Goal: Task Accomplishment & Management: Complete application form

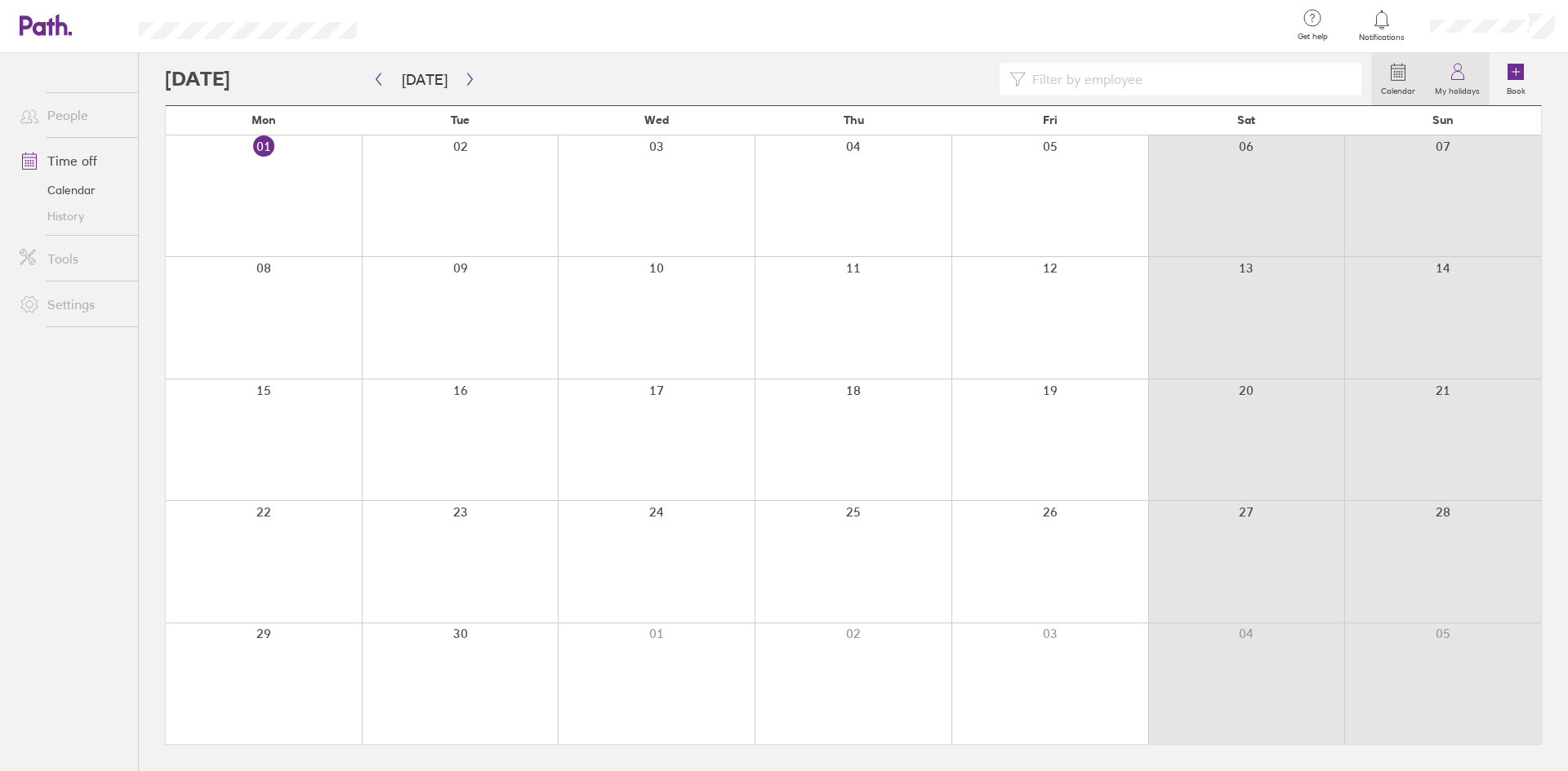
click at [1253, 78] on icon at bounding box center [1457, 71] width 20 height 20
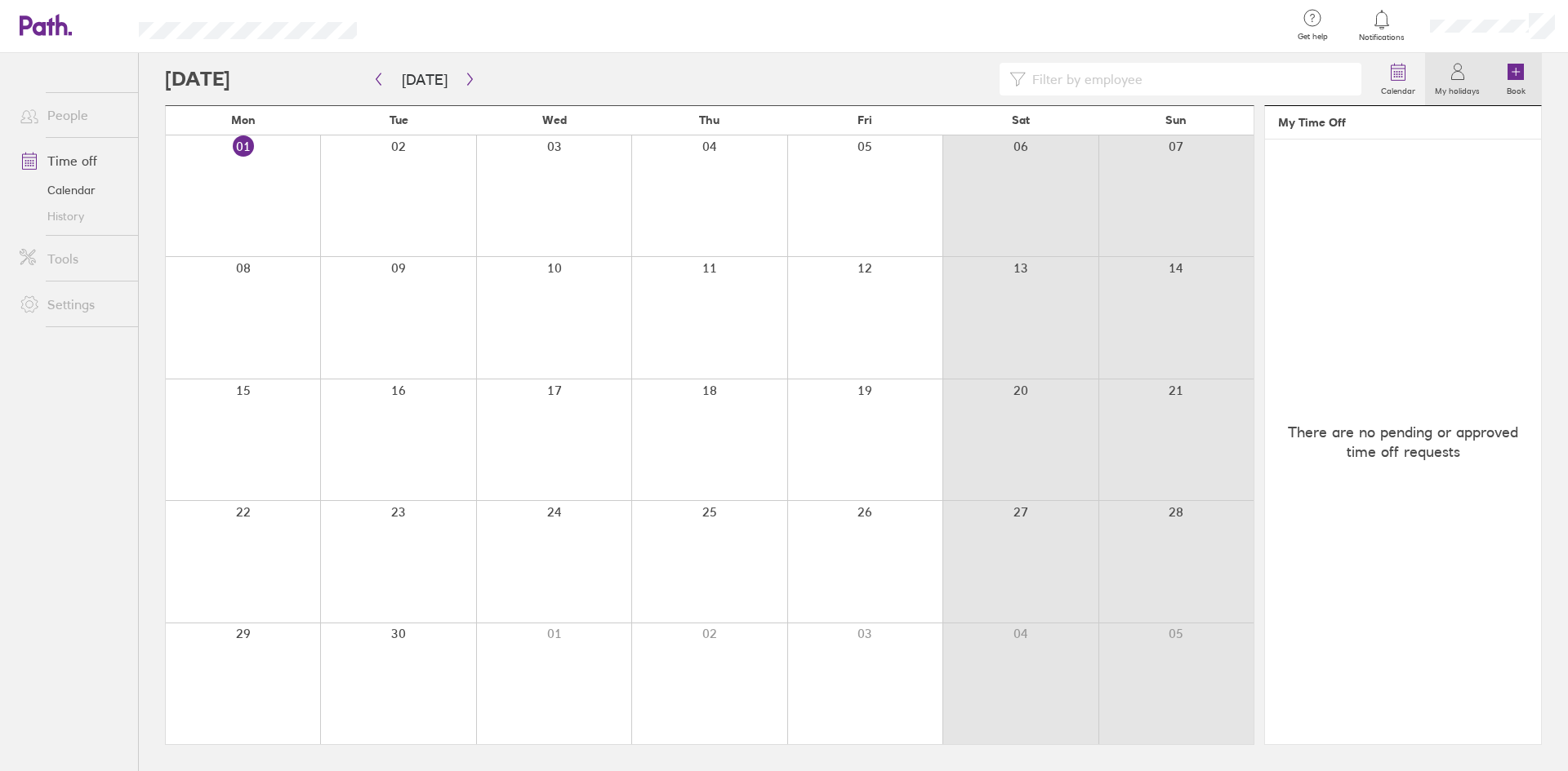
click at [1253, 74] on icon at bounding box center [1515, 71] width 17 height 17
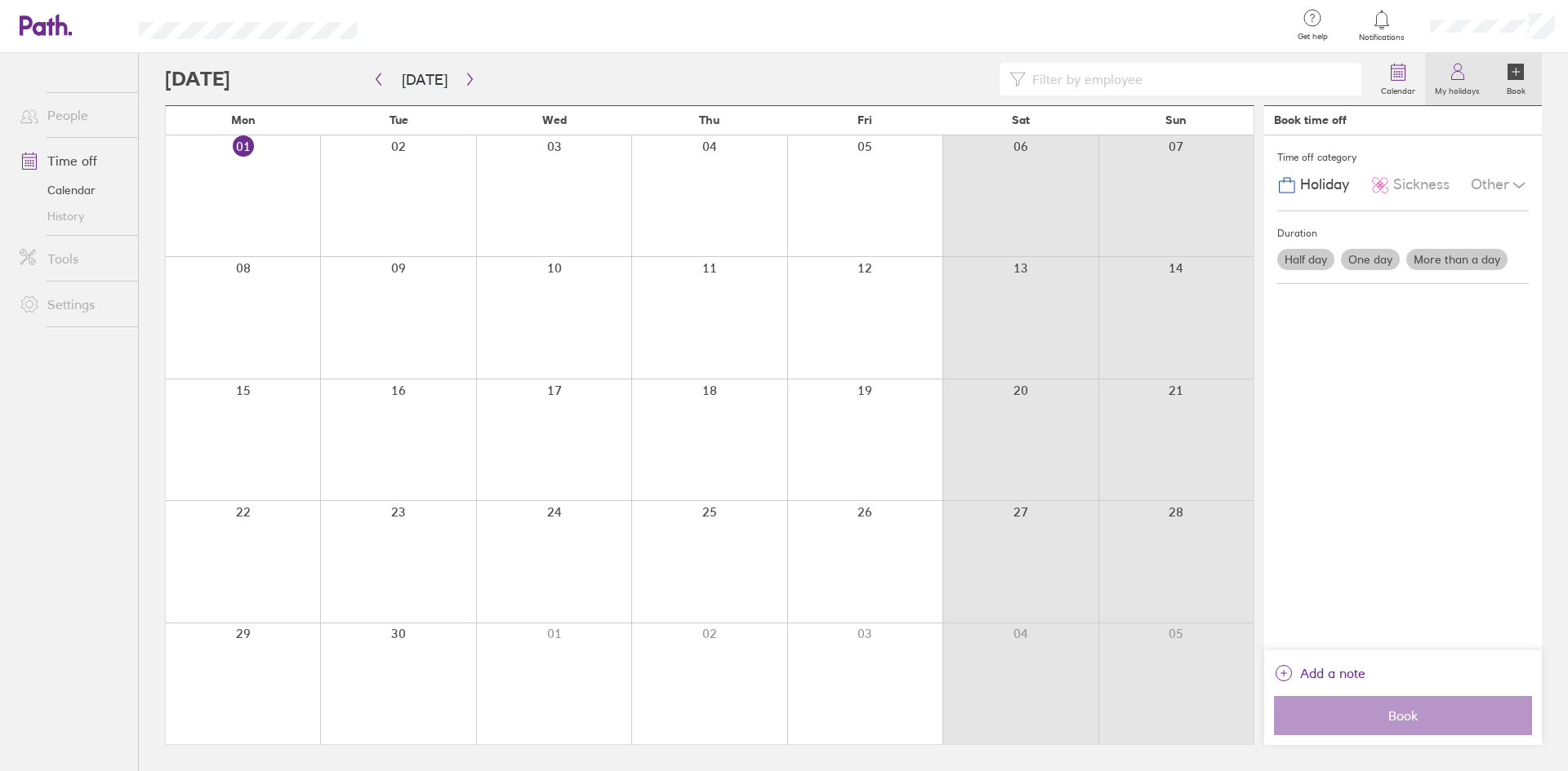
click at [1253, 75] on icon at bounding box center [1457, 71] width 20 height 20
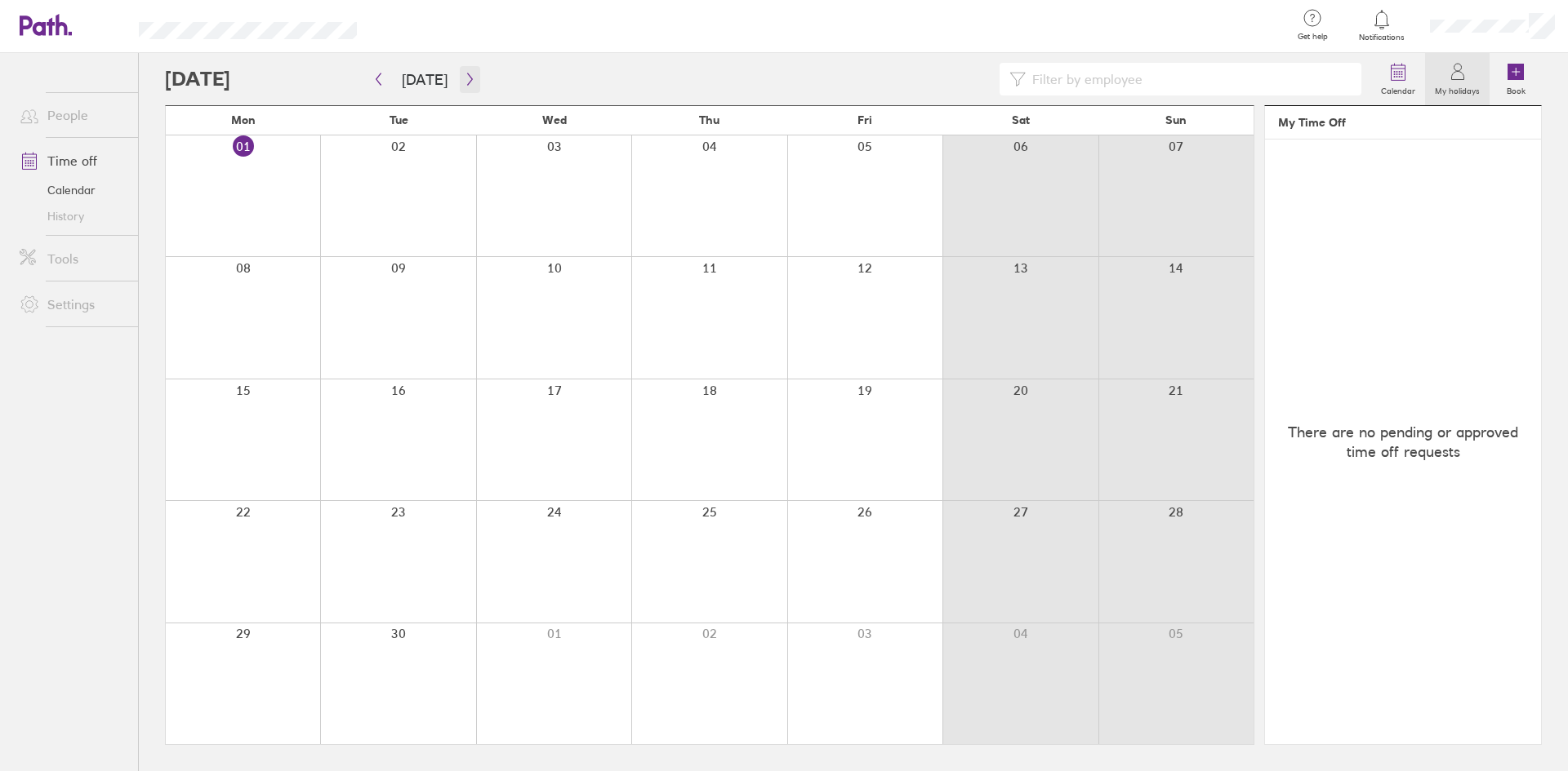
click at [466, 76] on icon "button" at bounding box center [470, 78] width 13 height 13
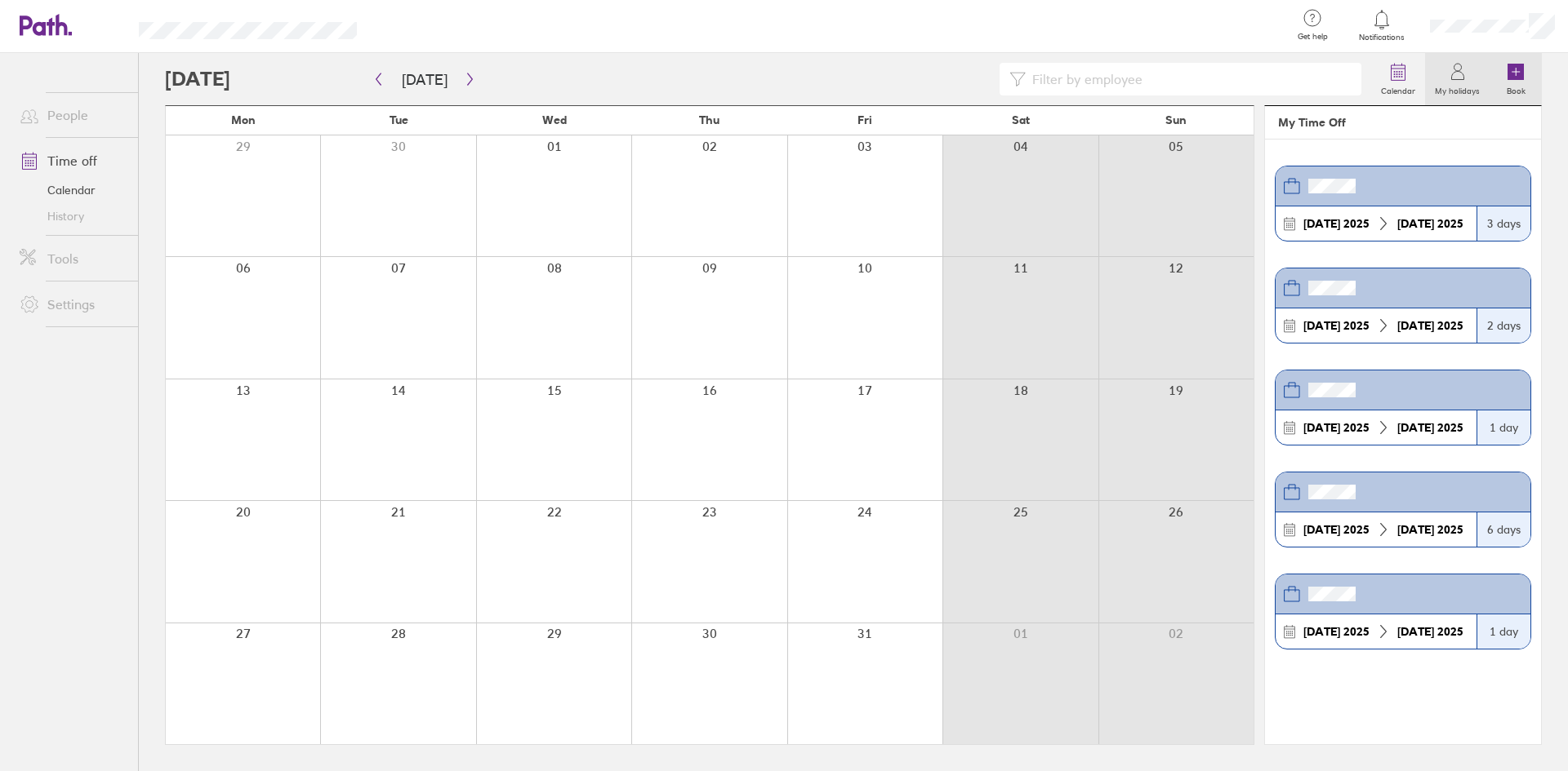
click at [1253, 73] on link "Book" at bounding box center [1515, 78] width 52 height 52
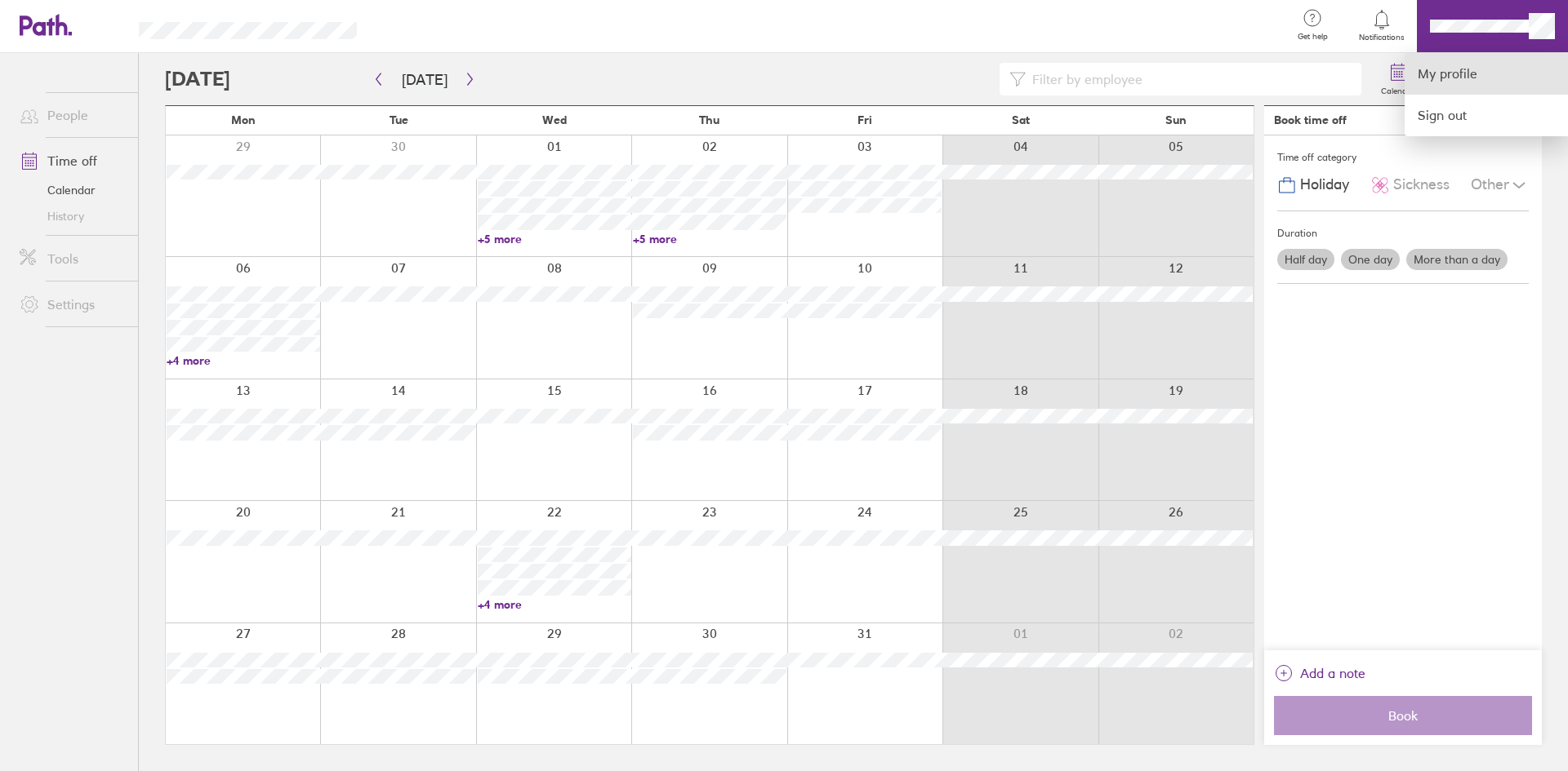
click at [1253, 67] on link "My profile" at bounding box center [1486, 73] width 163 height 42
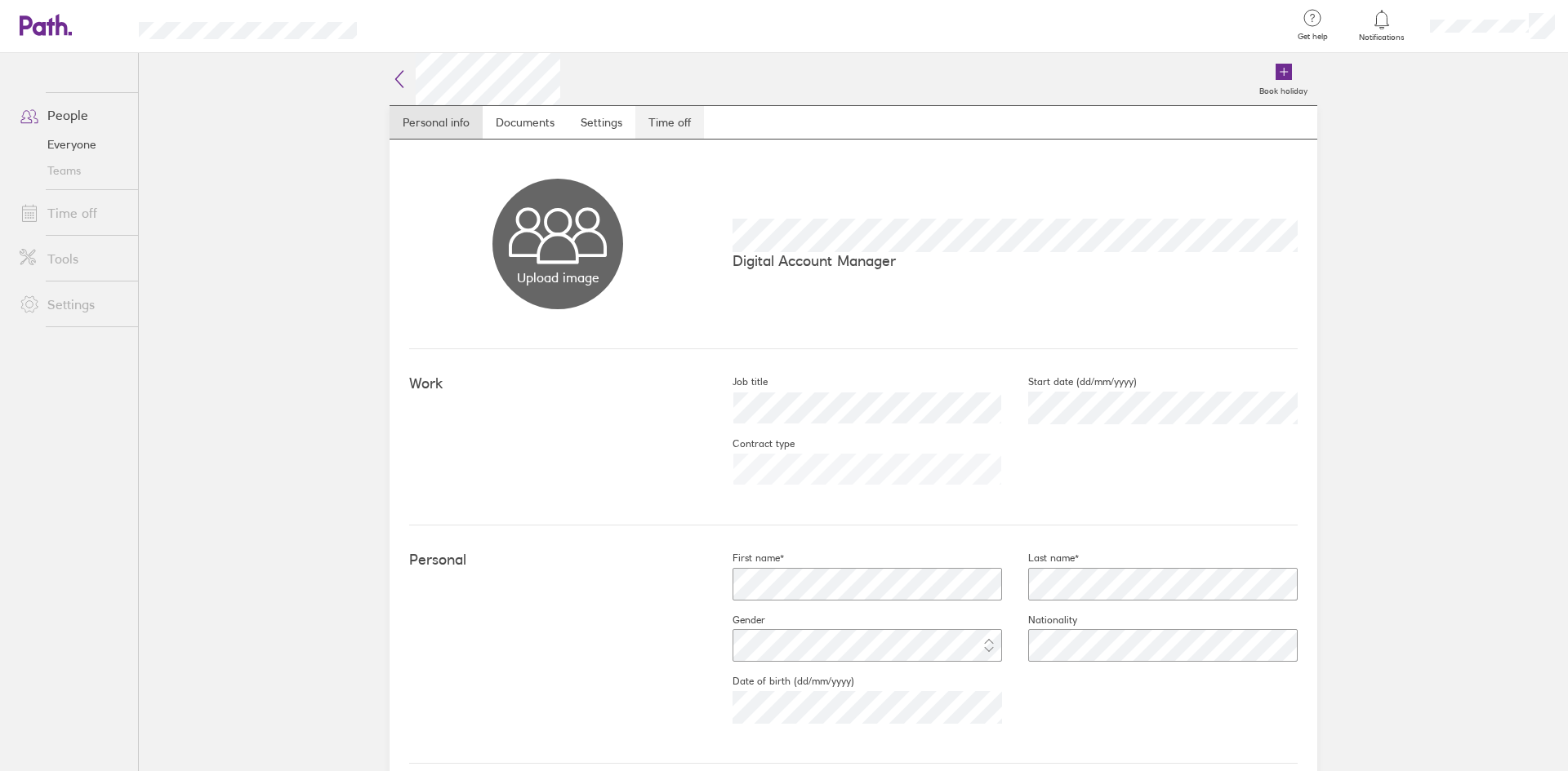
click at [669, 117] on link "Time off" at bounding box center [669, 121] width 69 height 32
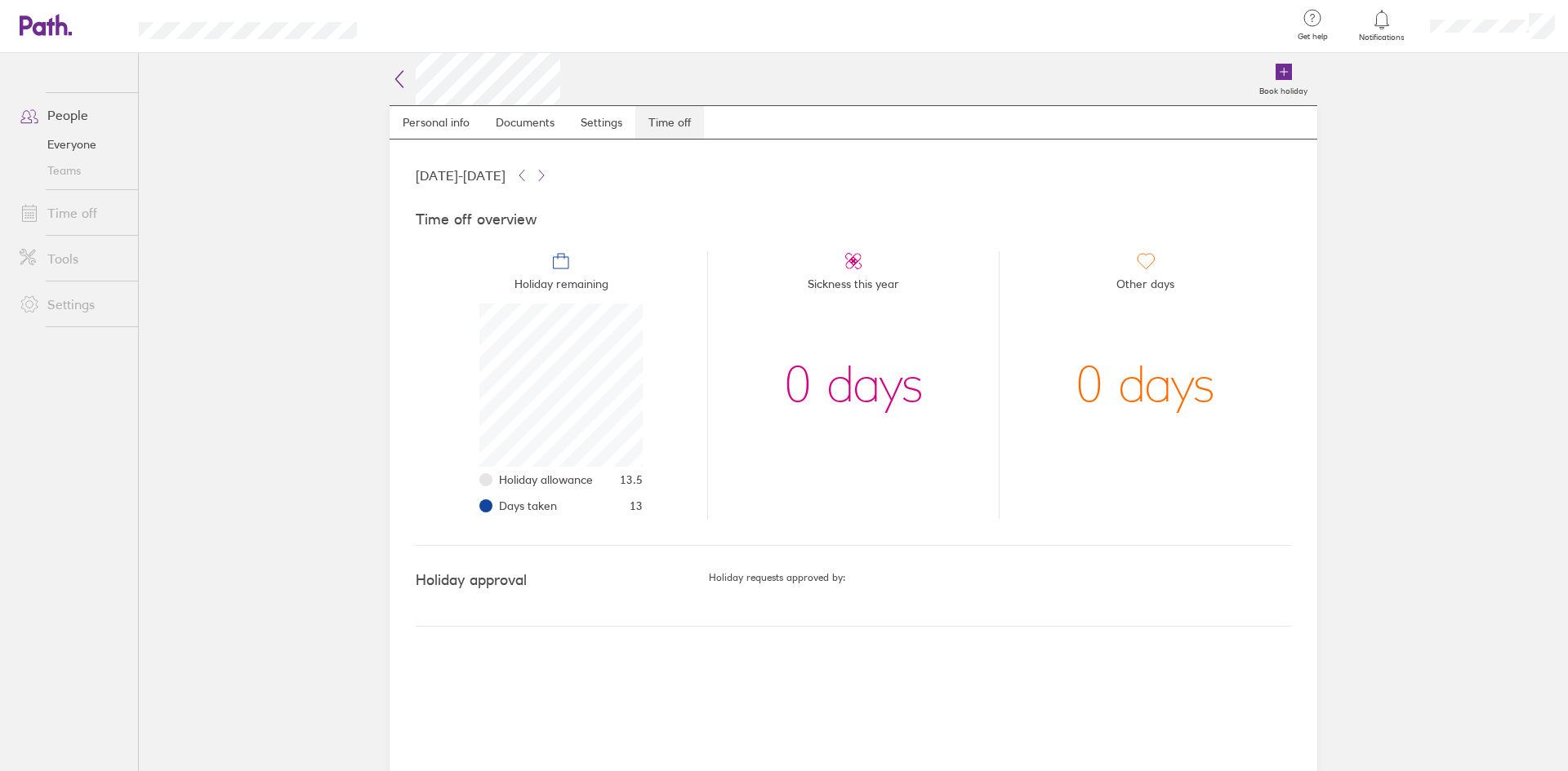
scroll to position [163, 163]
click at [1253, 80] on icon at bounding box center [1283, 71] width 17 height 17
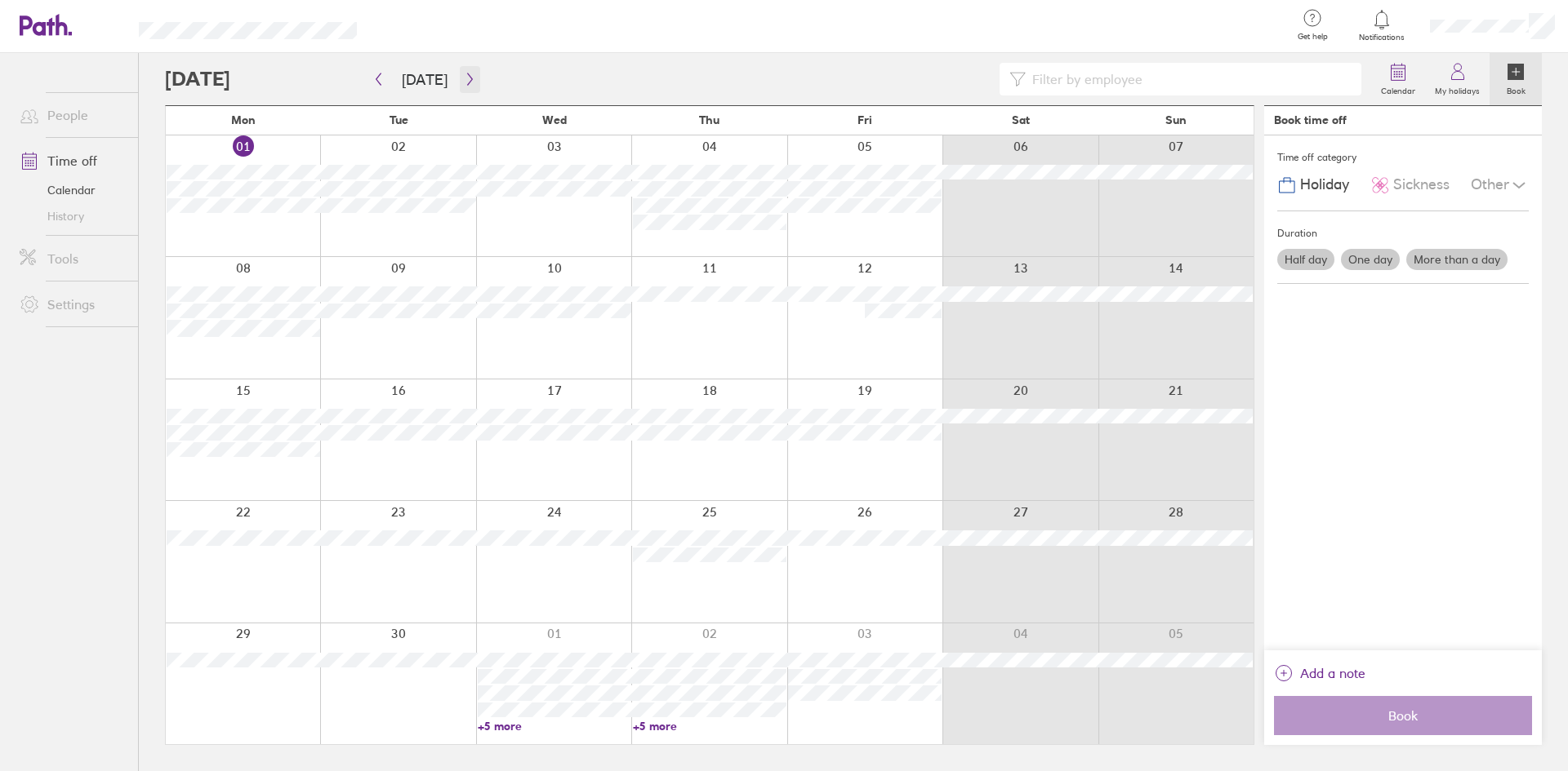
click at [464, 73] on icon "button" at bounding box center [470, 78] width 13 height 13
click at [1253, 186] on span "Holiday" at bounding box center [1324, 185] width 49 height 18
click at [1253, 258] on label "Half day" at bounding box center [1306, 259] width 57 height 22
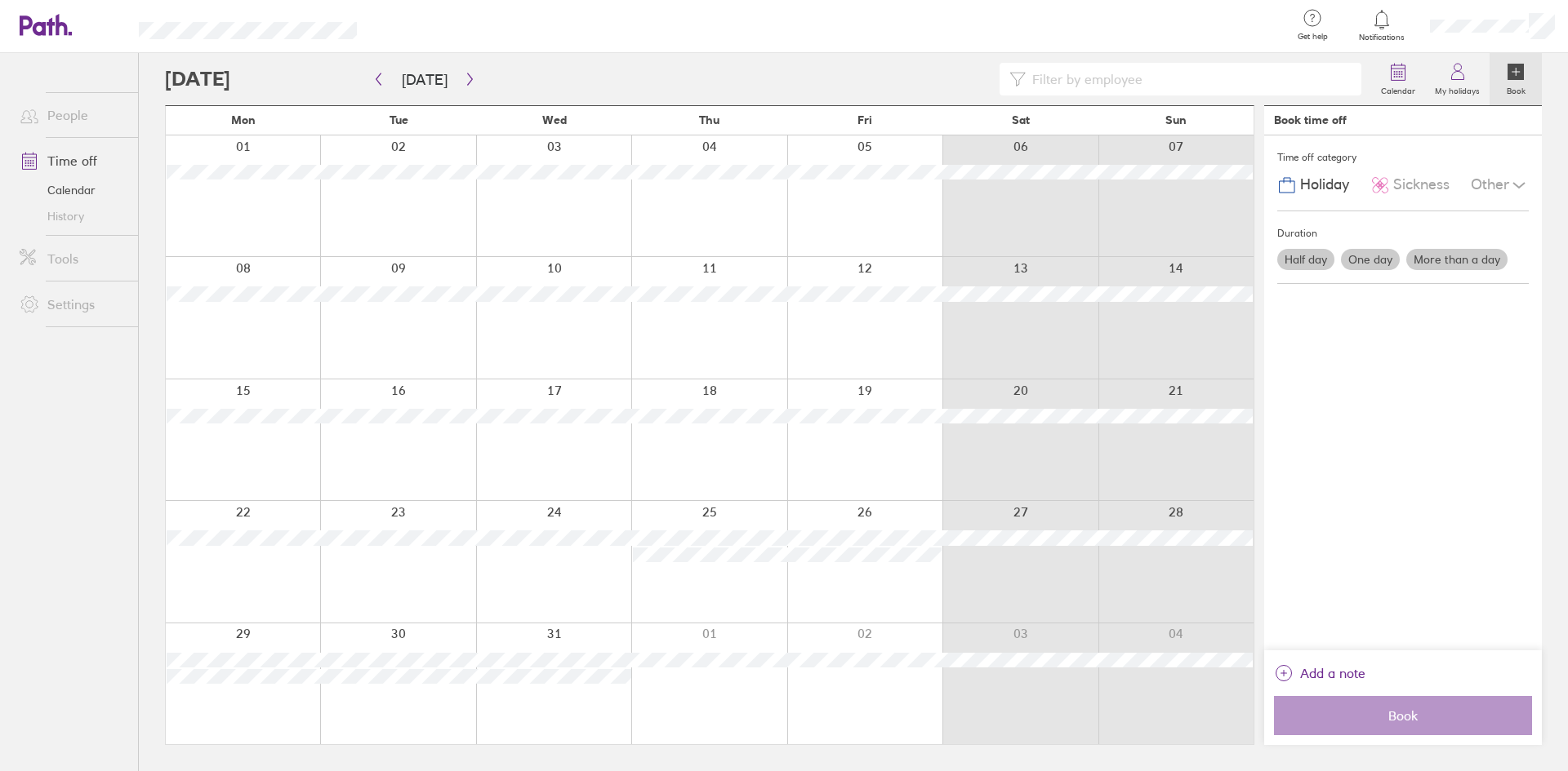
click at [0, 0] on input "Half day" at bounding box center [0, 0] width 0 height 0
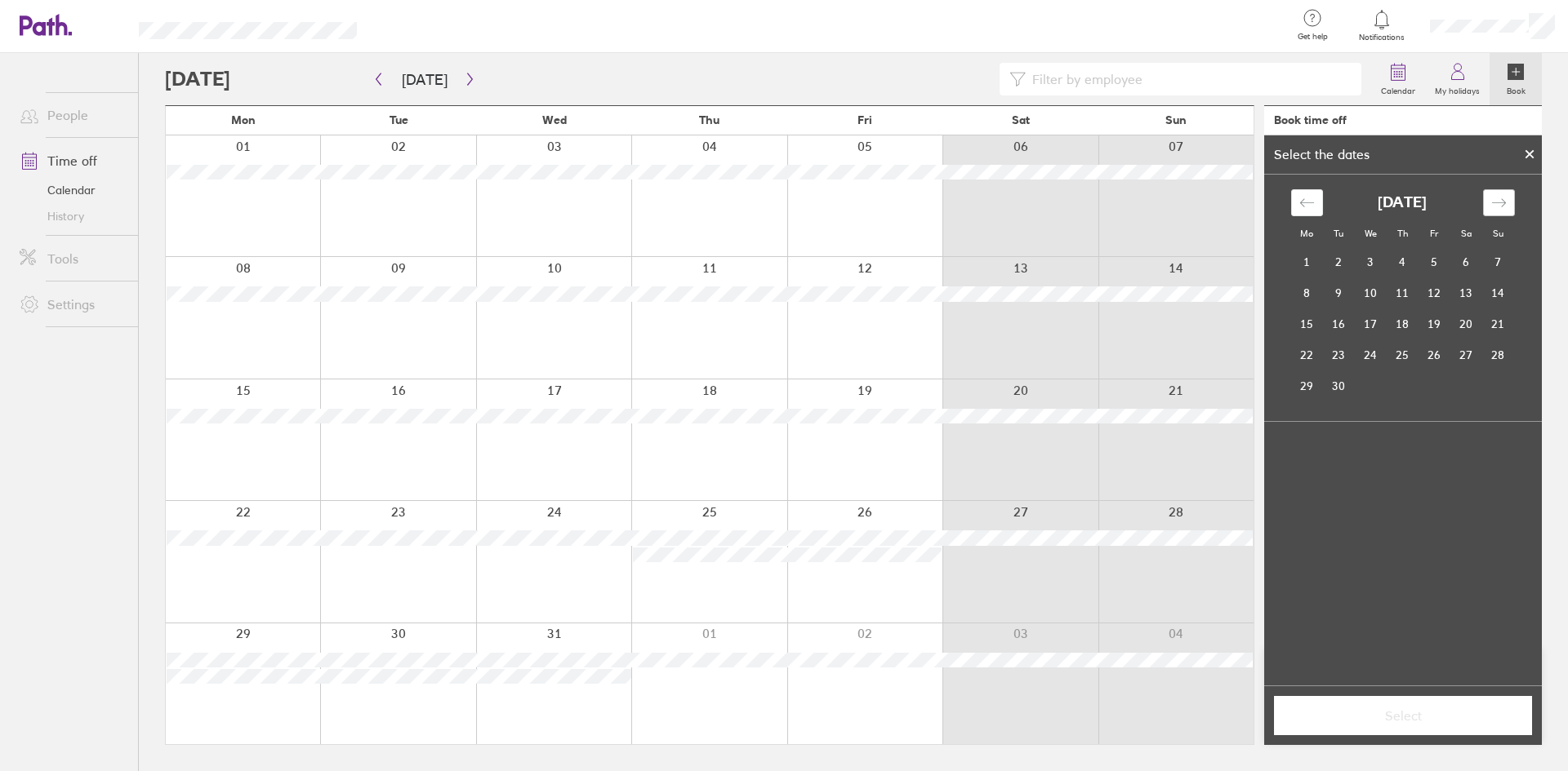
click at [1253, 200] on icon "Move forward to switch to the next month." at bounding box center [1499, 203] width 16 height 16
click at [1253, 353] on td "22" at bounding box center [1307, 355] width 32 height 31
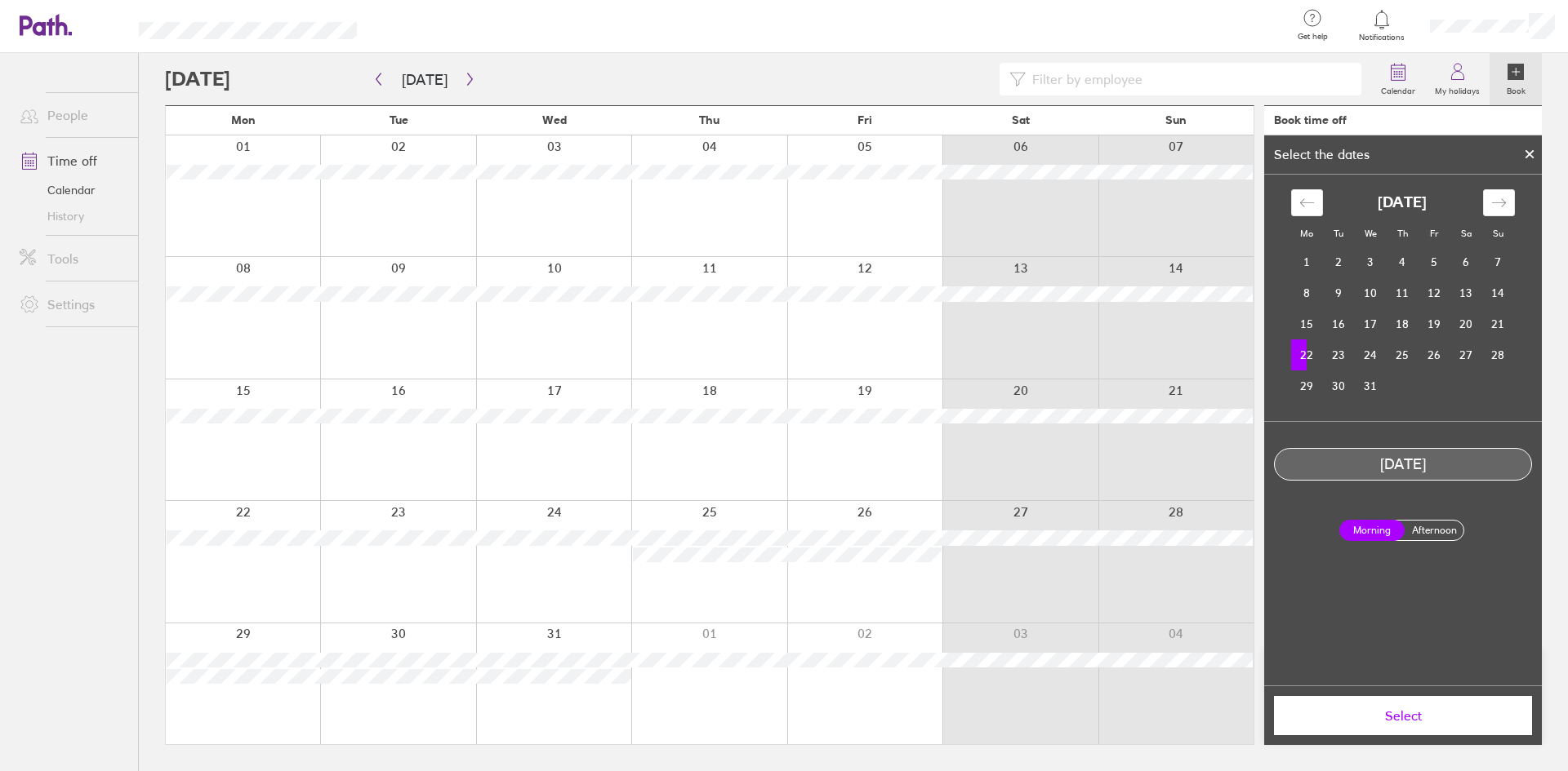
click at [1253, 529] on label "Morning" at bounding box center [1371, 530] width 66 height 22
click at [0, 0] on input "Morning" at bounding box center [0, 0] width 0 height 0
click at [1253, 595] on span "Select" at bounding box center [1403, 715] width 235 height 15
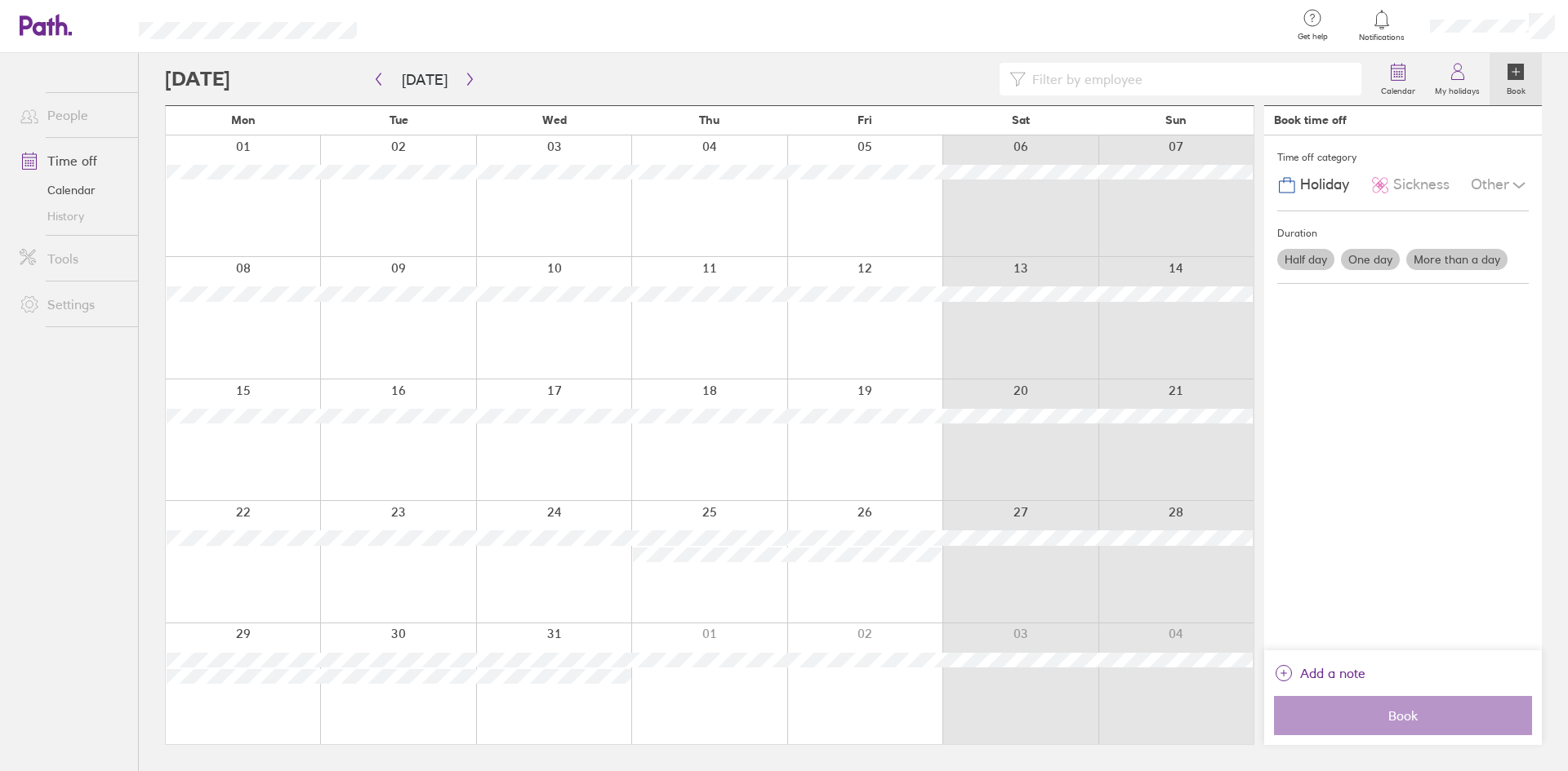
click at [1253, 260] on label "Half day" at bounding box center [1306, 259] width 57 height 22
click at [0, 0] on input "Half day" at bounding box center [0, 0] width 0 height 0
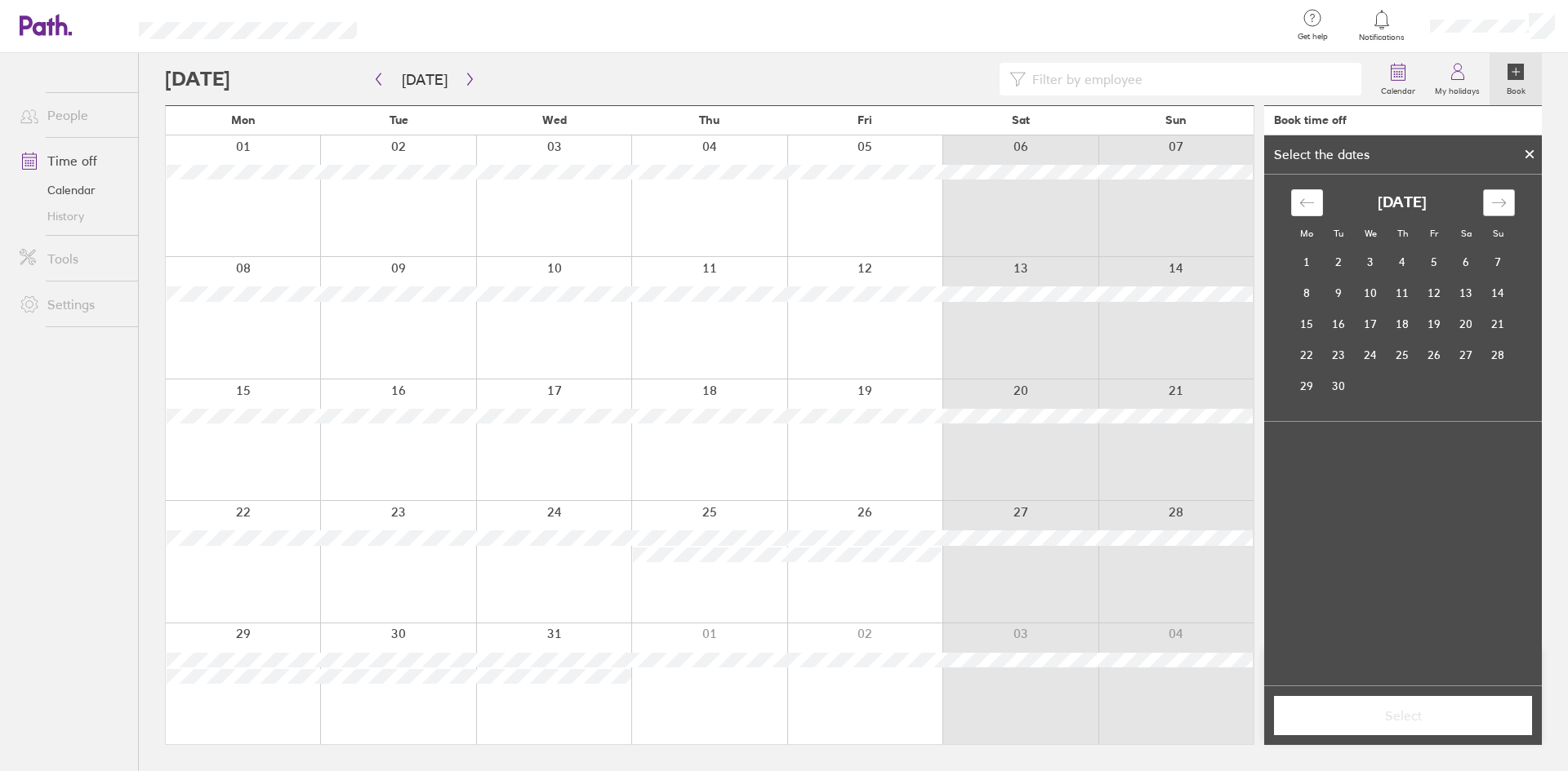
click at [1253, 200] on icon "Move forward to switch to the next month." at bounding box center [1499, 203] width 16 height 16
click at [1253, 357] on td "22" at bounding box center [1307, 355] width 32 height 31
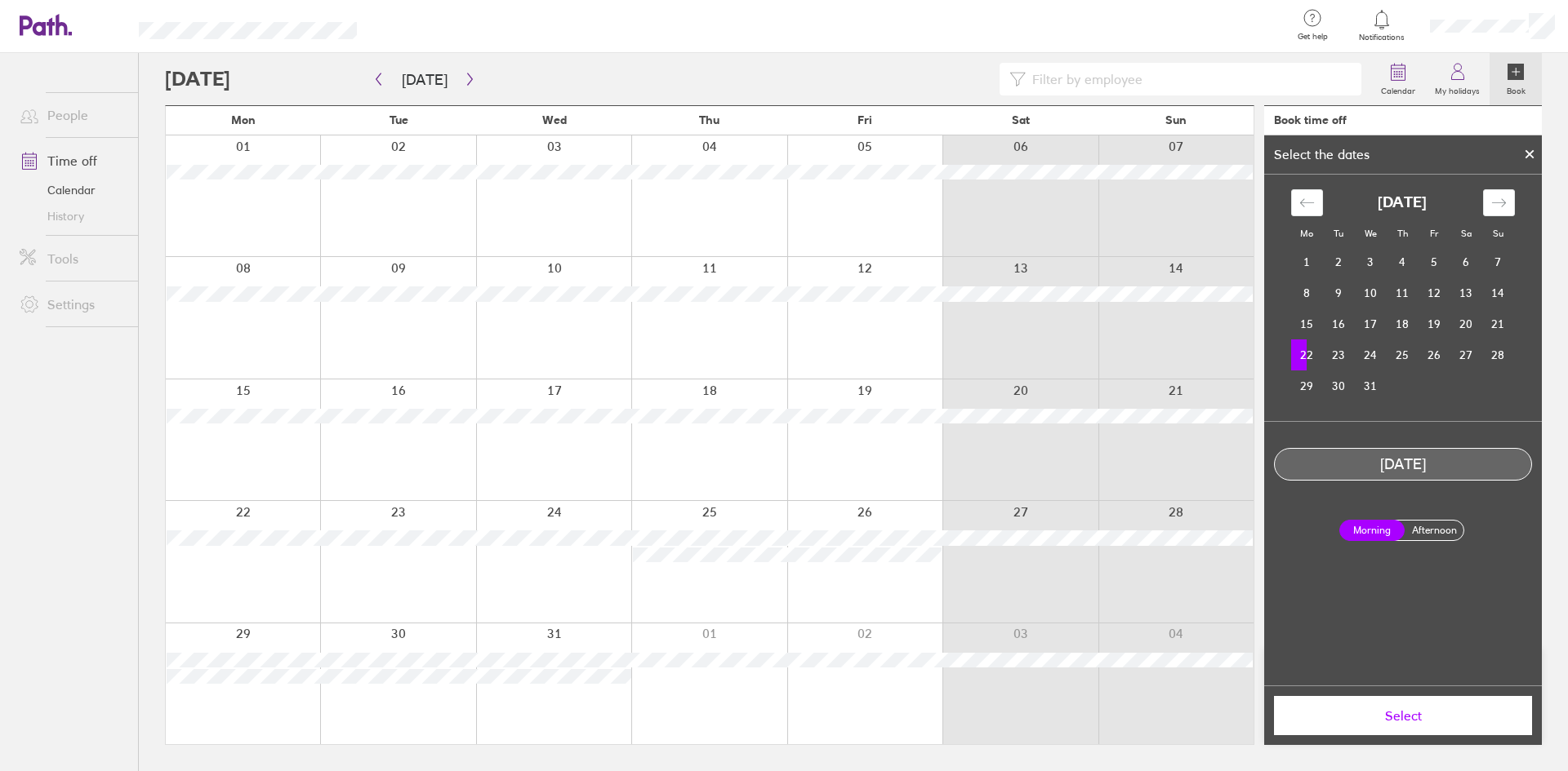
click at [1253, 533] on label "Afternoon" at bounding box center [1433, 530] width 66 height 20
click at [0, 0] on input "Afternoon" at bounding box center [0, 0] width 0 height 0
click at [1253, 531] on label "Morning" at bounding box center [1371, 530] width 66 height 20
click at [0, 0] on input "Morning" at bounding box center [0, 0] width 0 height 0
click at [1253, 595] on button "Select" at bounding box center [1403, 716] width 258 height 39
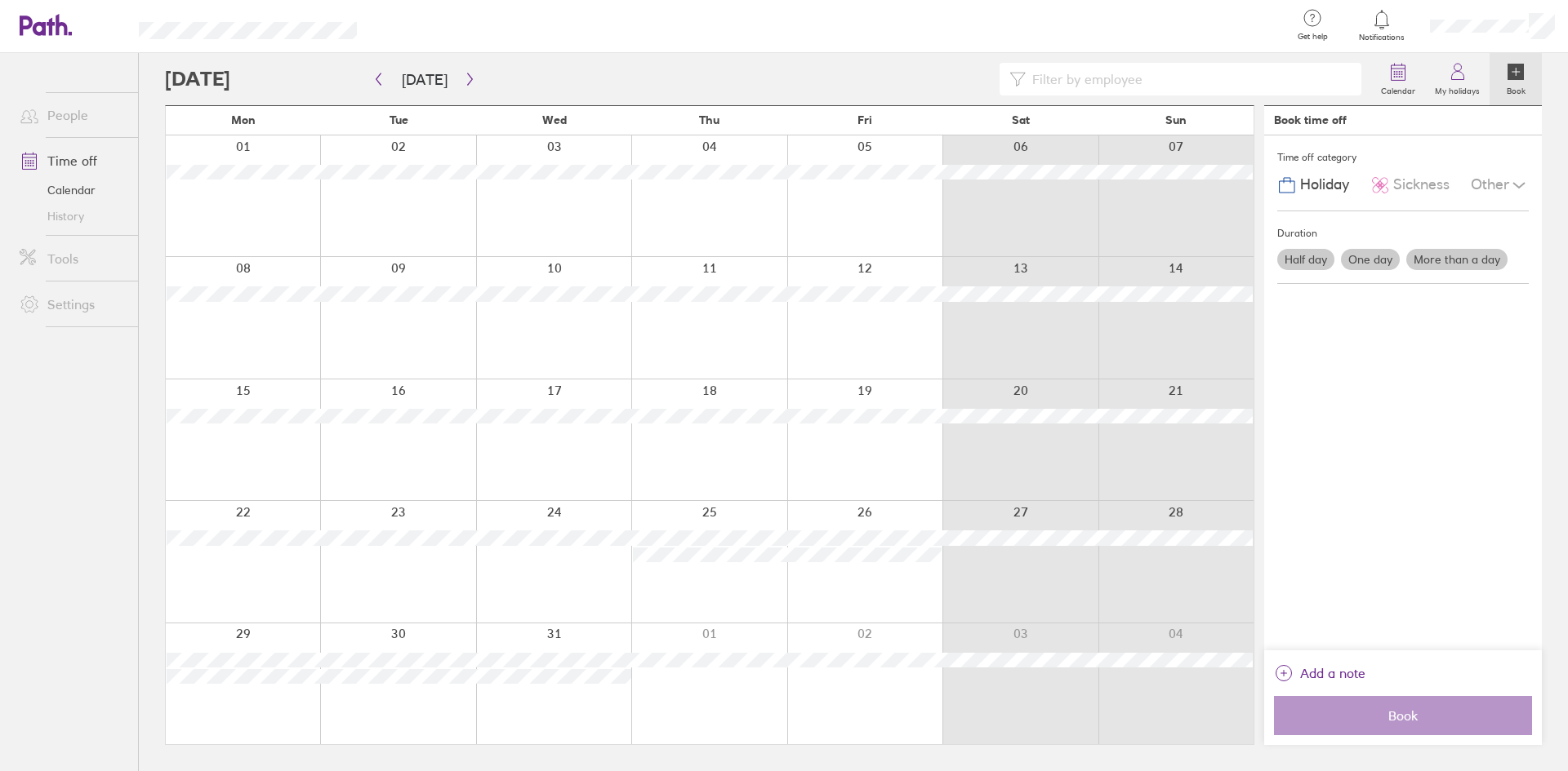
click at [1253, 184] on span "Holiday" at bounding box center [1324, 185] width 49 height 18
click at [1253, 261] on label "Half day" at bounding box center [1306, 259] width 57 height 22
click at [0, 0] on input "Half day" at bounding box center [0, 0] width 0 height 0
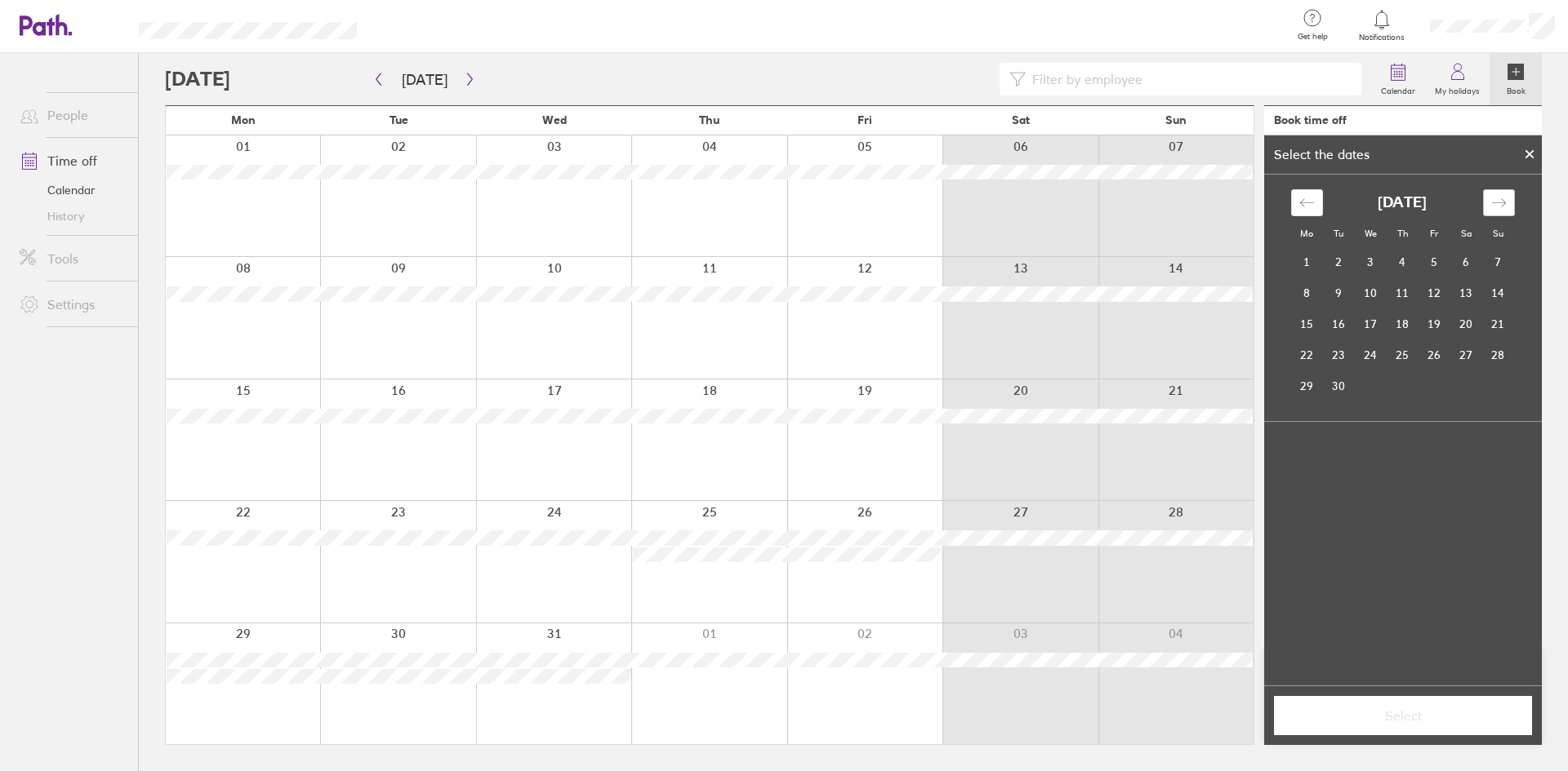
click at [1253, 197] on icon "Move forward to switch to the next month." at bounding box center [1499, 203] width 16 height 16
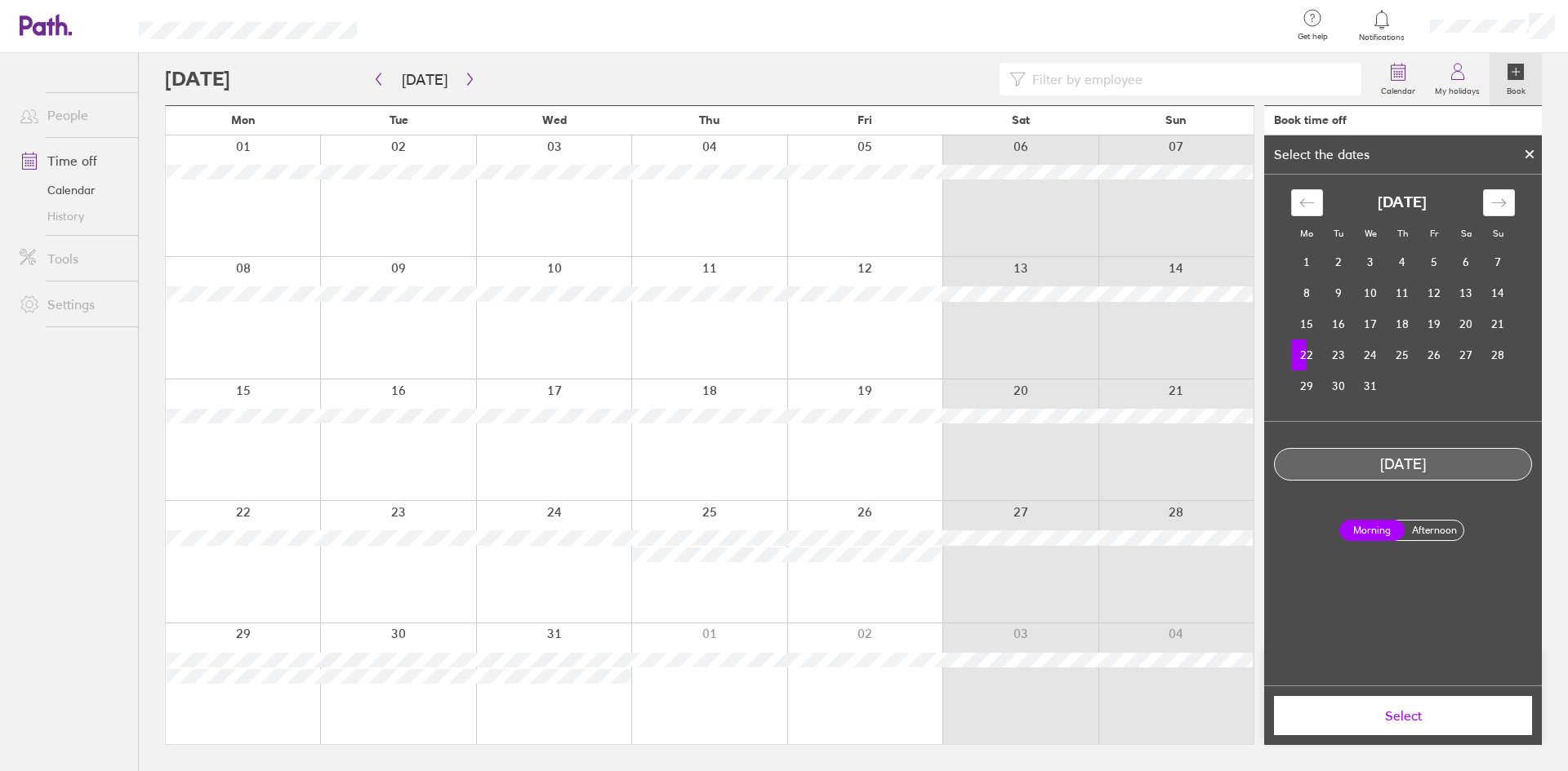
click at [1253, 595] on span "Select" at bounding box center [1403, 715] width 235 height 15
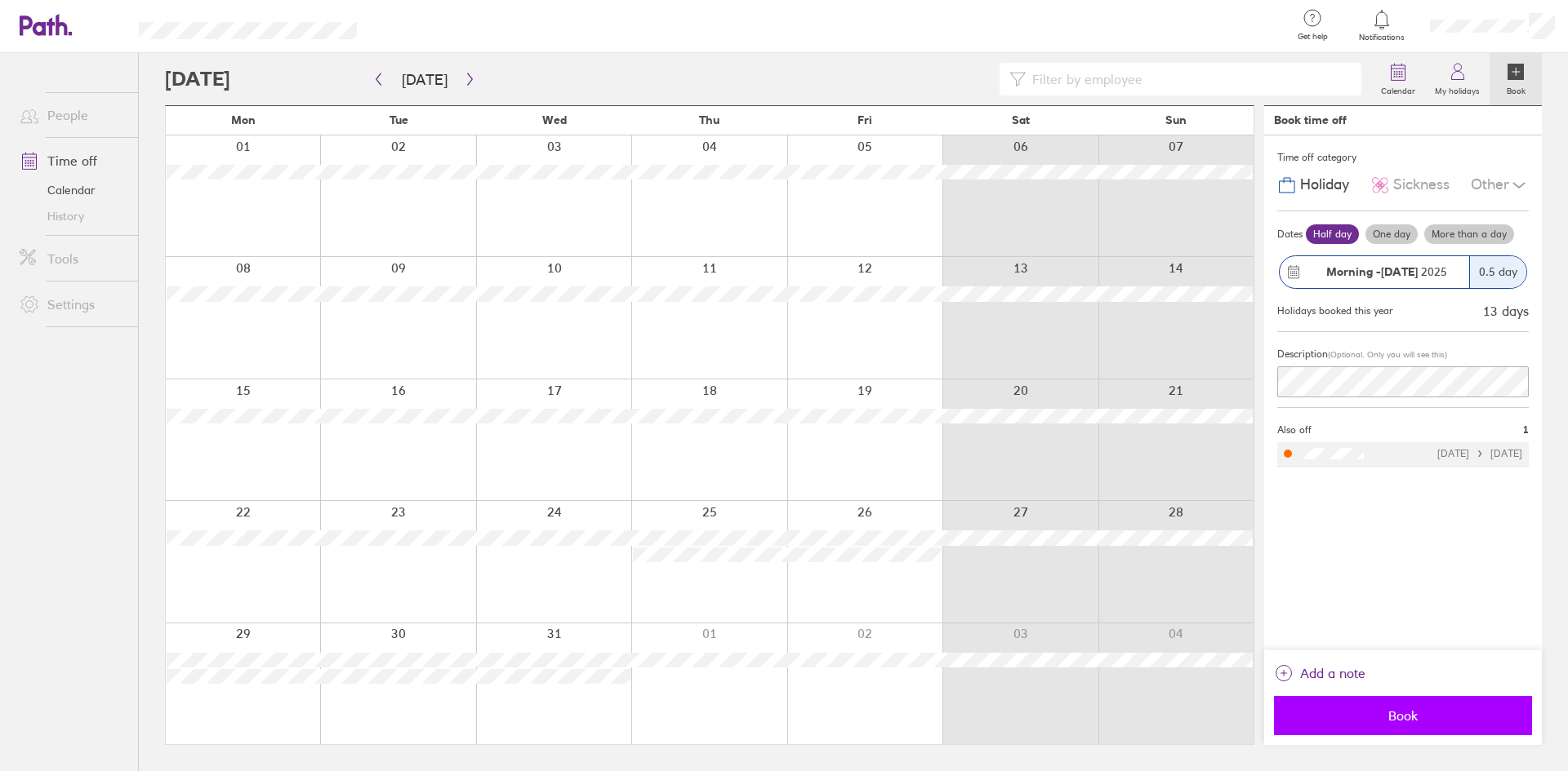
click at [1253, 595] on span "Book" at bounding box center [1403, 715] width 235 height 15
